Goal: Use online tool/utility

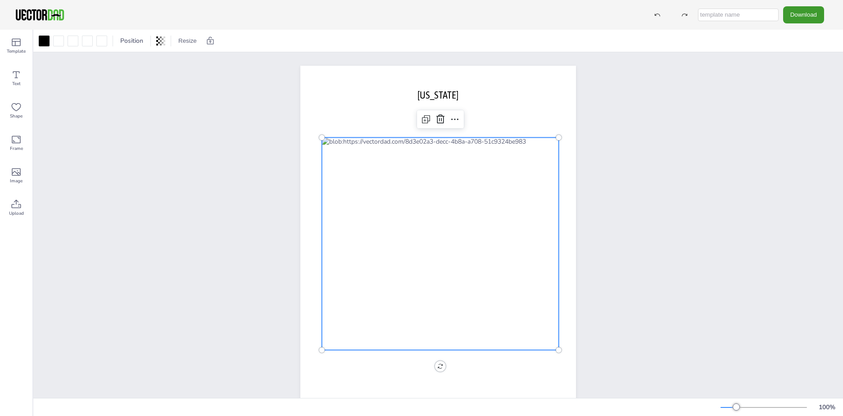
click at [408, 211] on div at bounding box center [440, 243] width 237 height 213
click at [160, 42] on icon at bounding box center [159, 40] width 2 height 5
click at [47, 42] on div at bounding box center [44, 41] width 11 height 11
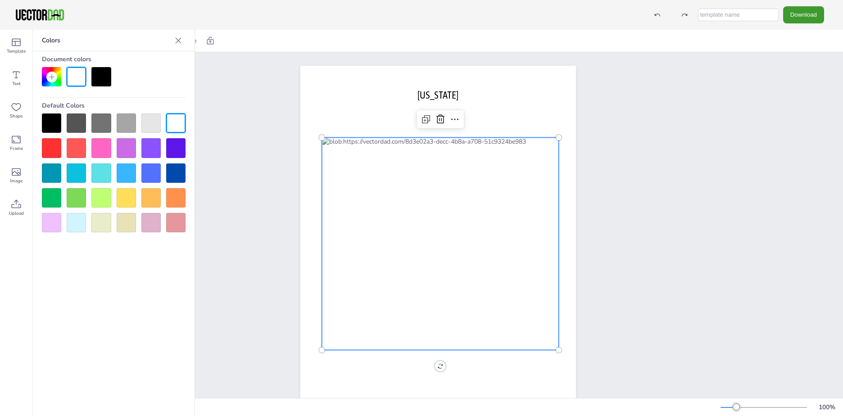
drag, startPoint x: 56, startPoint y: 149, endPoint x: 321, endPoint y: 214, distance: 272.9
click at [59, 150] on div at bounding box center [51, 147] width 19 height 19
click at [54, 150] on div at bounding box center [51, 147] width 19 height 19
click at [110, 74] on div at bounding box center [100, 76] width 19 height 19
click at [83, 79] on div at bounding box center [76, 76] width 19 height 19
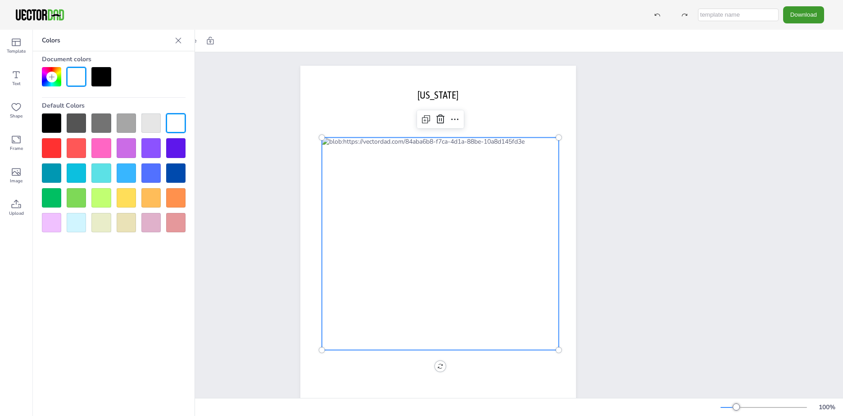
click at [80, 81] on div at bounding box center [76, 76] width 19 height 19
click at [59, 176] on div at bounding box center [51, 173] width 19 height 19
click at [57, 126] on div at bounding box center [51, 123] width 19 height 19
click at [22, 43] on div "Template" at bounding box center [16, 46] width 32 height 32
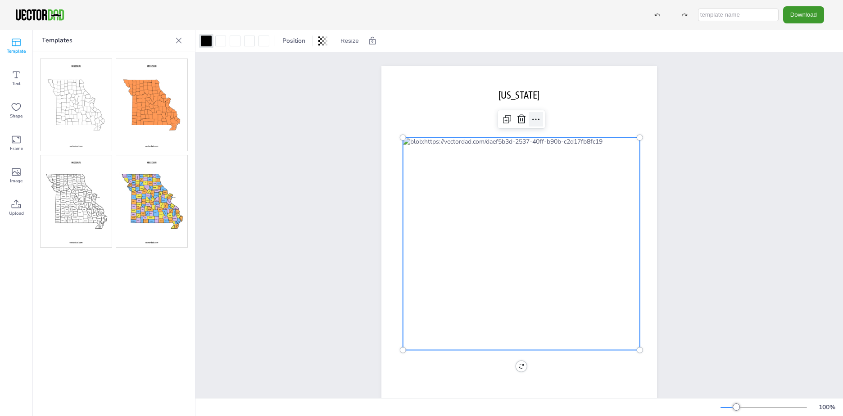
click at [538, 116] on icon at bounding box center [536, 119] width 11 height 11
click at [437, 150] on div at bounding box center [521, 243] width 237 height 213
click at [433, 155] on div at bounding box center [521, 243] width 237 height 213
click at [431, 155] on div at bounding box center [519, 243] width 237 height 213
